Goal: Navigation & Orientation: Find specific page/section

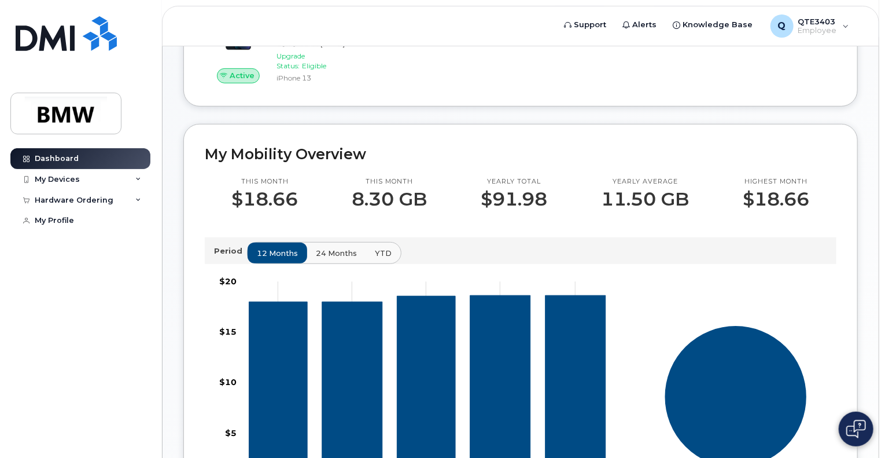
scroll to position [232, 0]
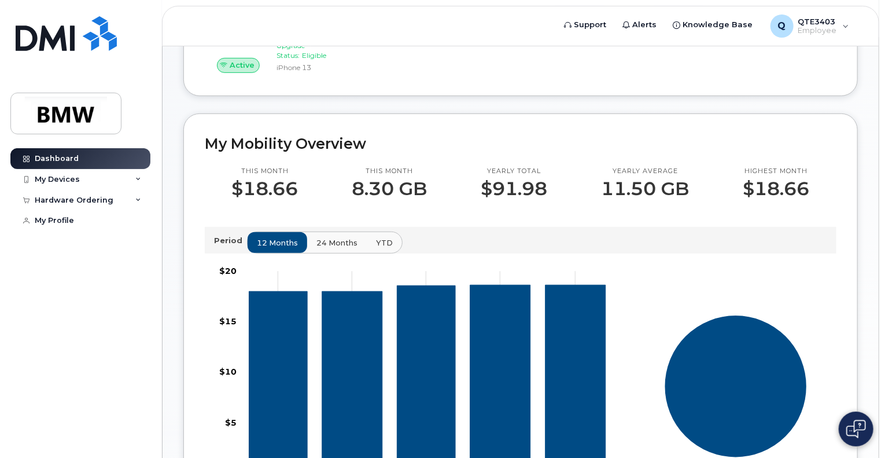
click at [324, 248] on span "24 months" at bounding box center [337, 242] width 41 height 11
click at [281, 248] on span "12 months" at bounding box center [278, 242] width 41 height 11
click at [319, 248] on span "24 months" at bounding box center [337, 242] width 41 height 11
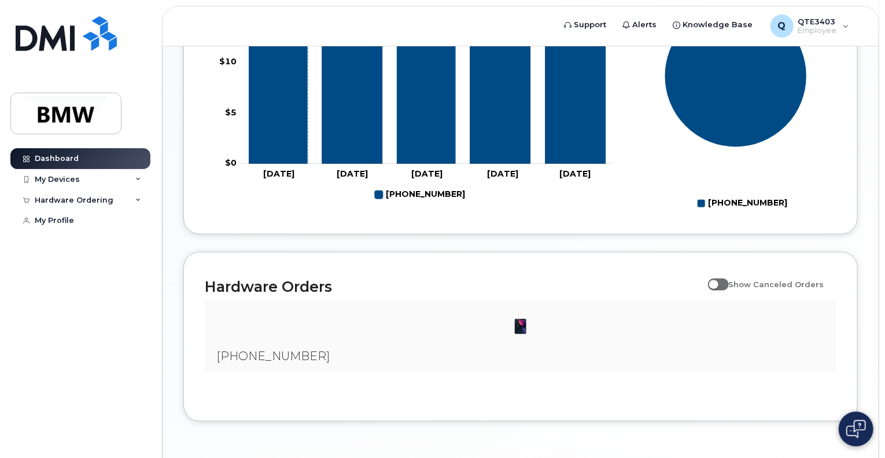
scroll to position [579, 0]
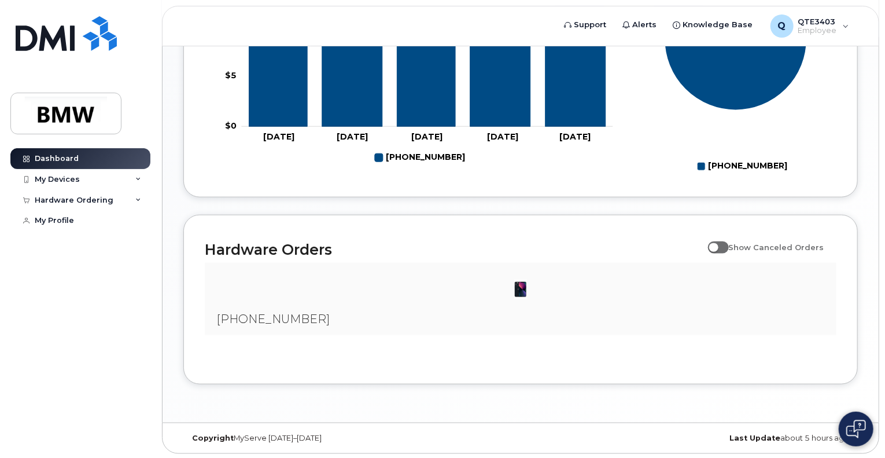
click at [331, 328] on div "[PHONE_NUMBER]" at bounding box center [521, 299] width 632 height 72
click at [523, 301] on img at bounding box center [520, 289] width 23 height 23
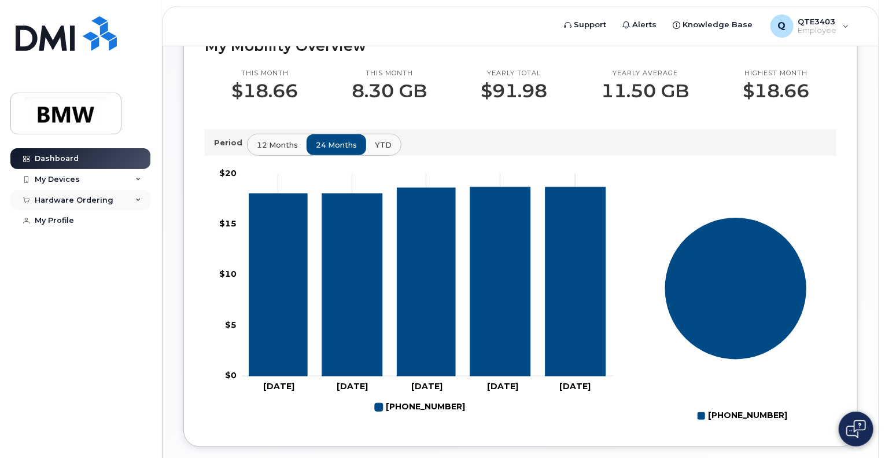
scroll to position [310, 0]
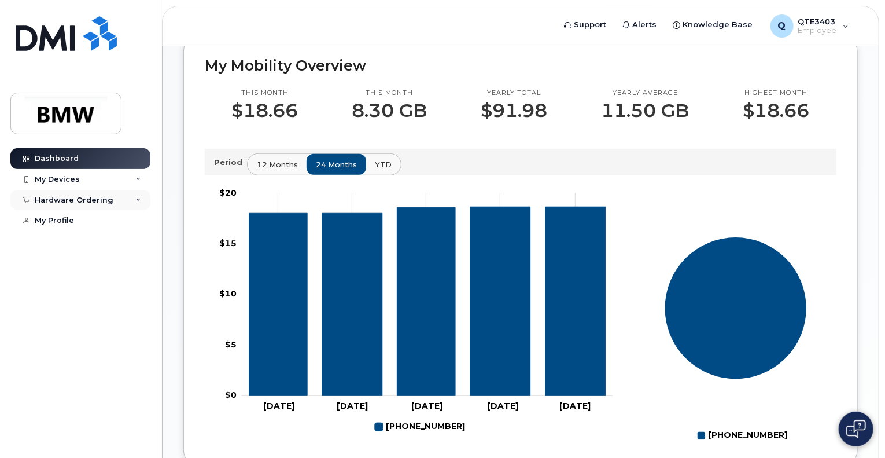
click at [119, 201] on div "Hardware Ordering" at bounding box center [80, 200] width 140 height 21
click at [58, 264] on div "My Profile" at bounding box center [54, 264] width 39 height 9
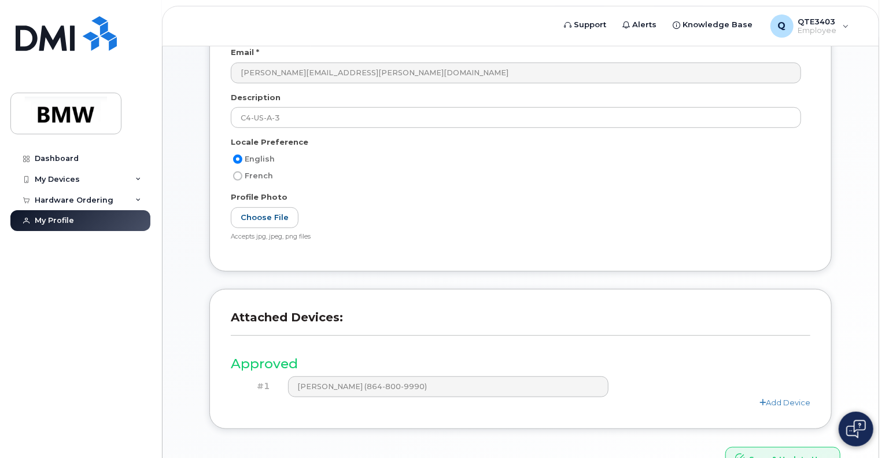
scroll to position [288, 0]
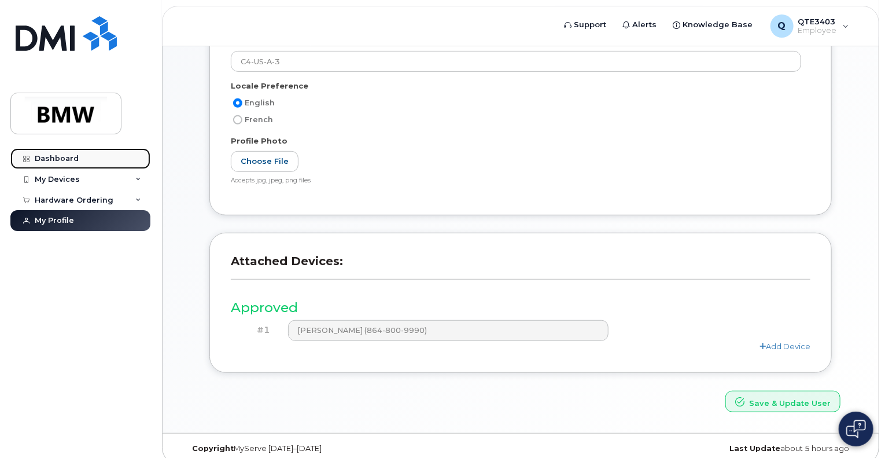
click at [63, 154] on div "Dashboard" at bounding box center [57, 158] width 44 height 9
